Goal: Task Accomplishment & Management: Use online tool/utility

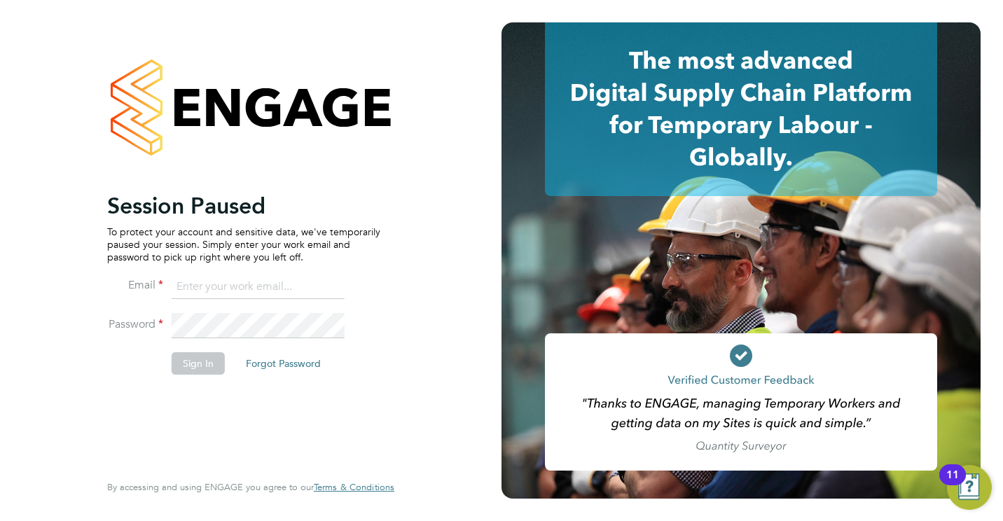
type input "jamesc@educationmattersgroup.co.uk"
click at [200, 359] on button "Sign In" at bounding box center [198, 363] width 53 height 22
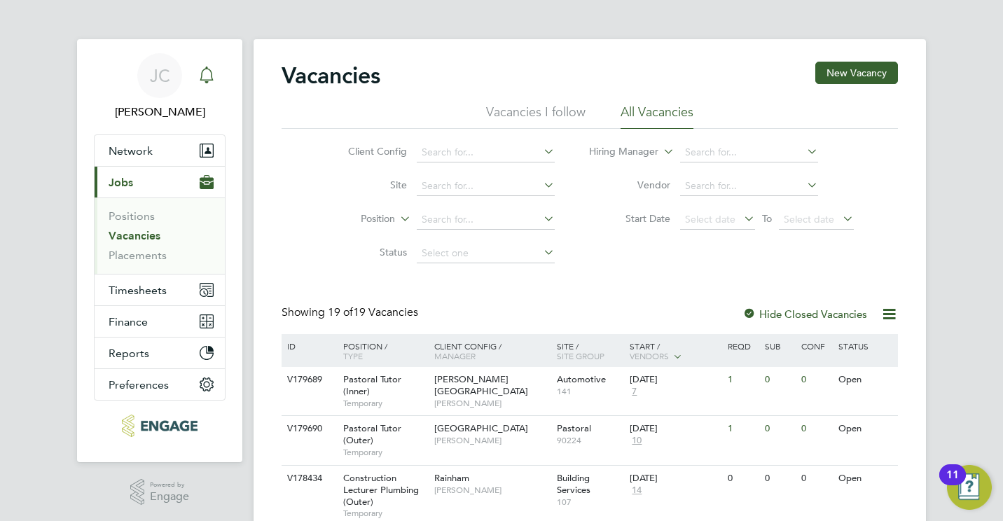
click at [201, 76] on icon "Main navigation" at bounding box center [206, 74] width 13 height 14
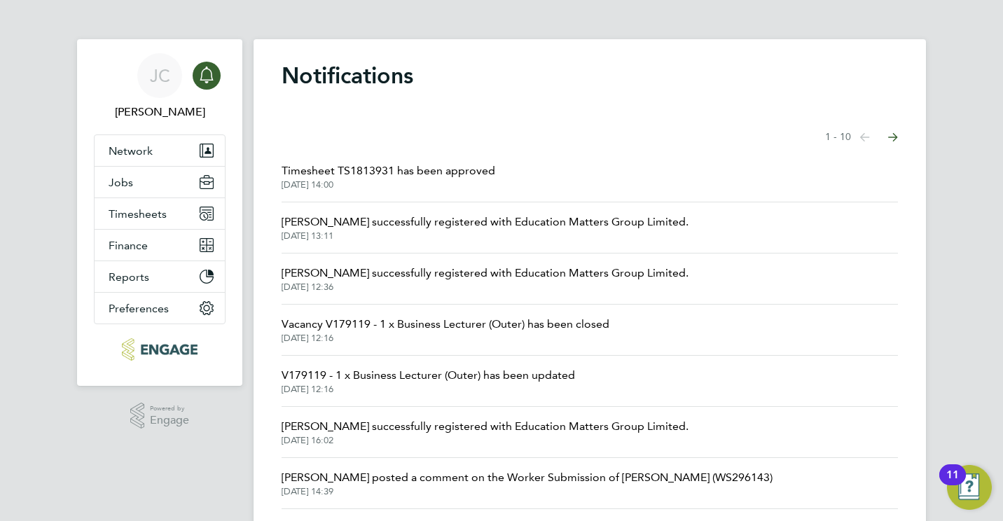
click at [485, 172] on span "Timesheet TS1813931 has been approved" at bounding box center [389, 171] width 214 height 17
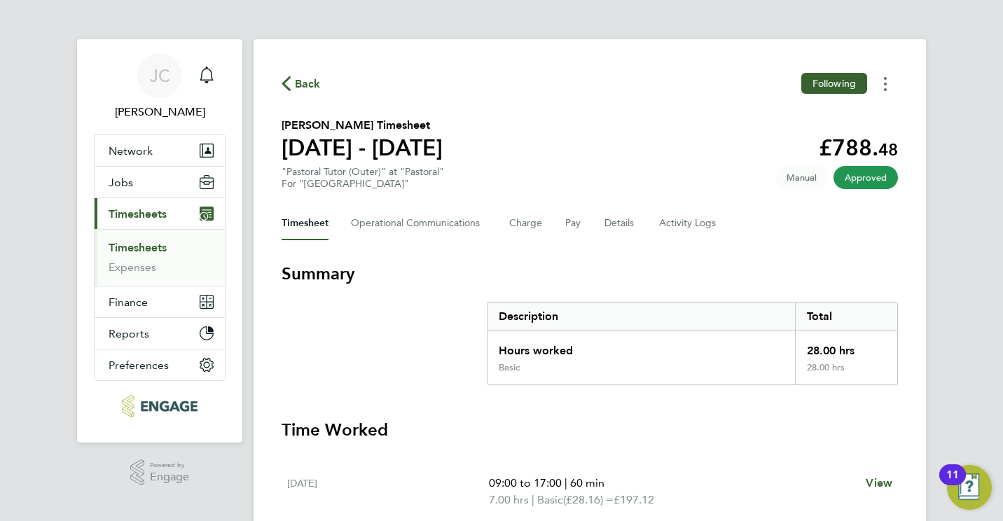
click at [884, 83] on button "Timesheets Menu" at bounding box center [885, 84] width 25 height 22
click at [843, 116] on link "Download timesheet" at bounding box center [814, 115] width 168 height 28
